Goal: Information Seeking & Learning: Learn about a topic

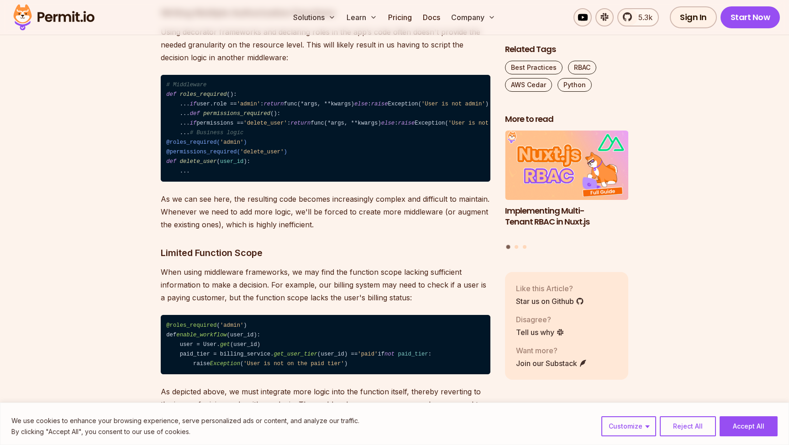
scroll to position [1247, 0]
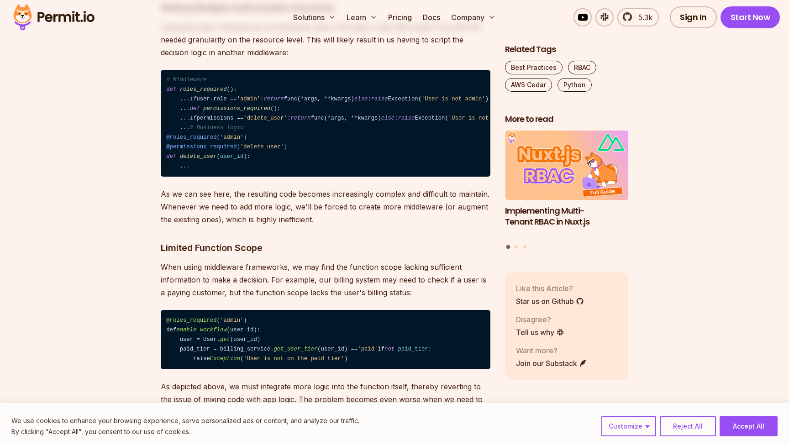
click at [403, 59] on p "Using decorator frameworks and declaring roles in the app’s code often doesn't …" at bounding box center [326, 40] width 330 height 38
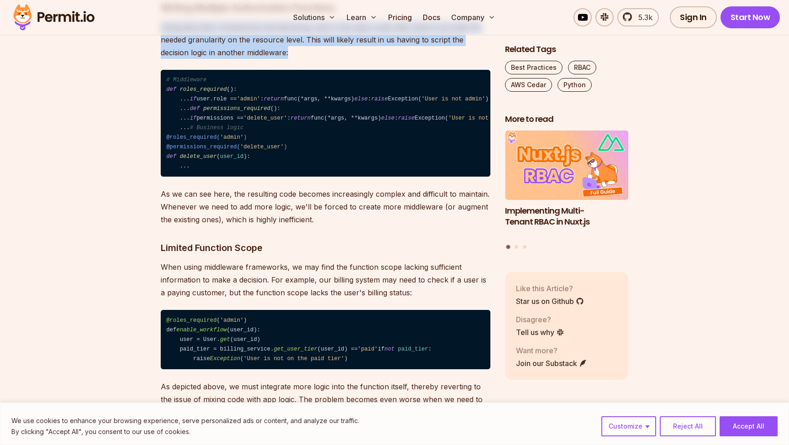
click at [403, 59] on p "Using decorator frameworks and declaring roles in the app’s code often doesn't …" at bounding box center [326, 40] width 330 height 38
click at [402, 59] on p "Using decorator frameworks and declaring roles in the app’s code often doesn't …" at bounding box center [326, 40] width 330 height 38
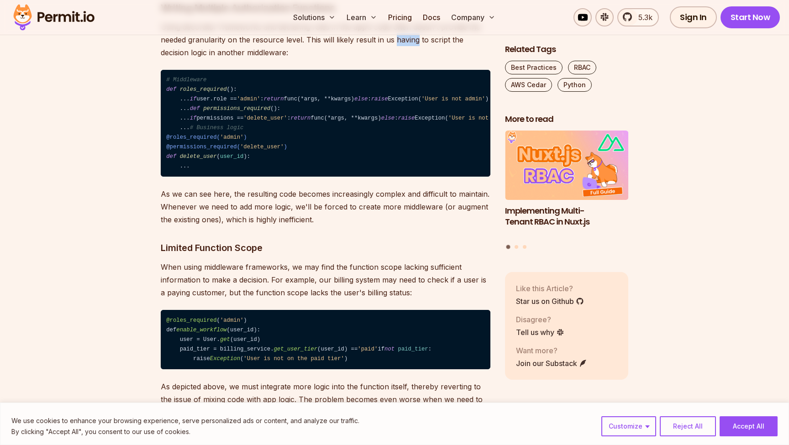
click at [402, 59] on p "Using decorator frameworks and declaring roles in the app’s code often doesn't …" at bounding box center [326, 40] width 330 height 38
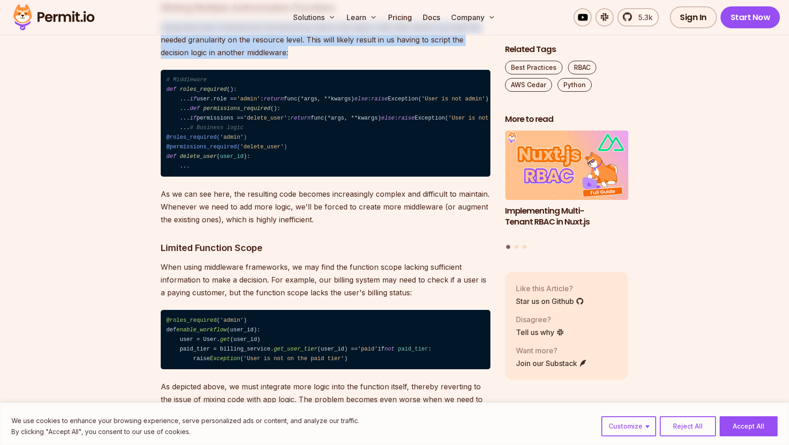
click at [402, 59] on p "Using decorator frameworks and declaring roles in the app’s code often doesn't …" at bounding box center [326, 40] width 330 height 38
click at [403, 59] on p "Using decorator frameworks and declaring roles in the app’s code often doesn't …" at bounding box center [326, 40] width 330 height 38
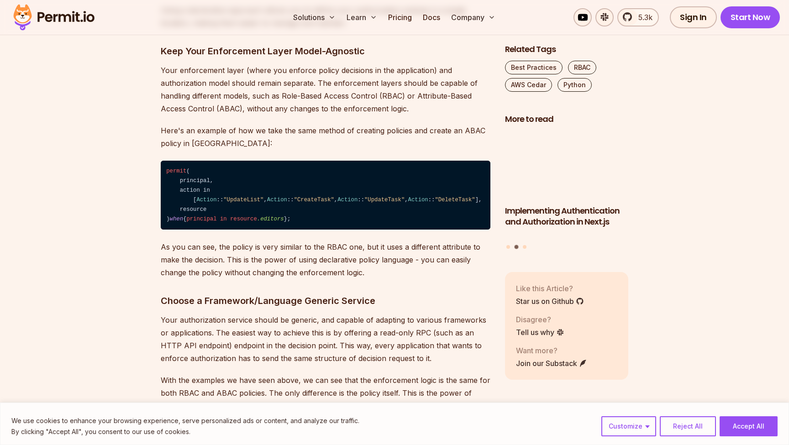
scroll to position [2159, 0]
